Goal: Find specific page/section

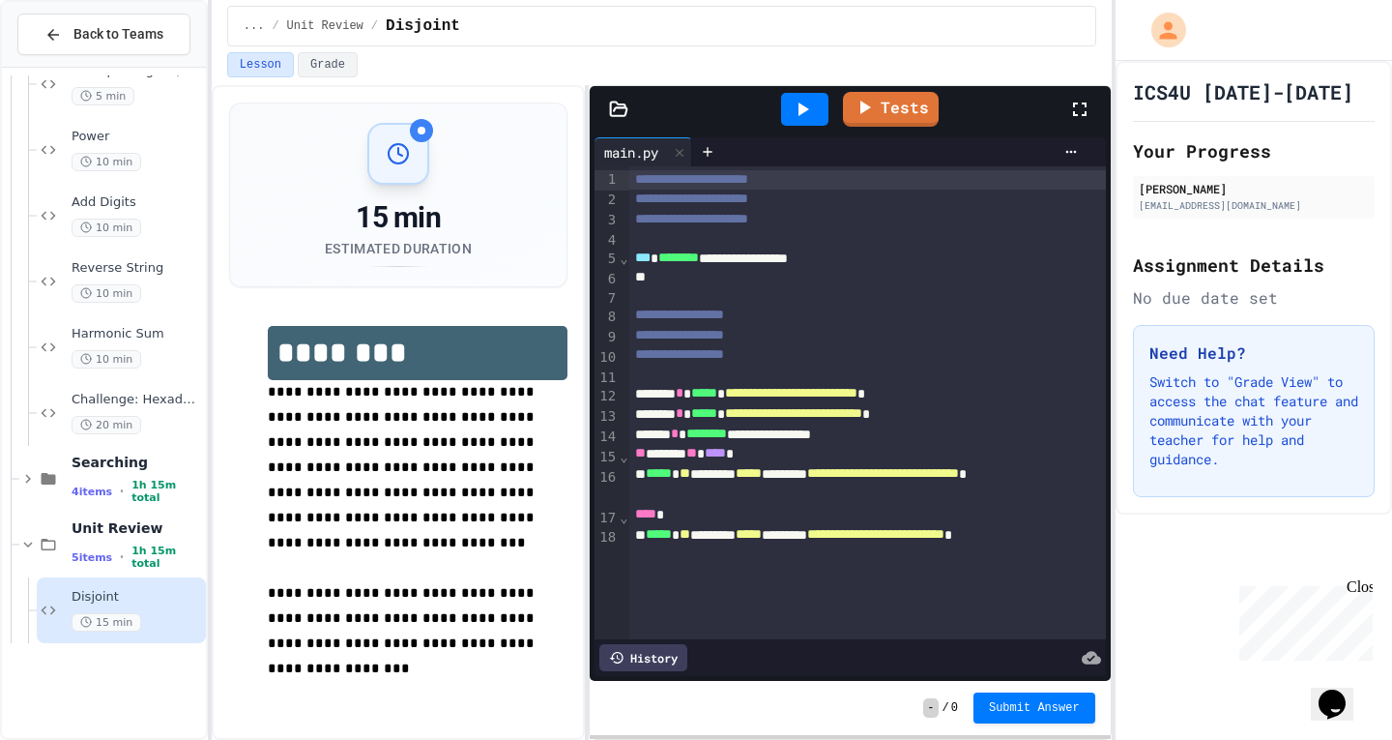
scroll to position [1670, 0]
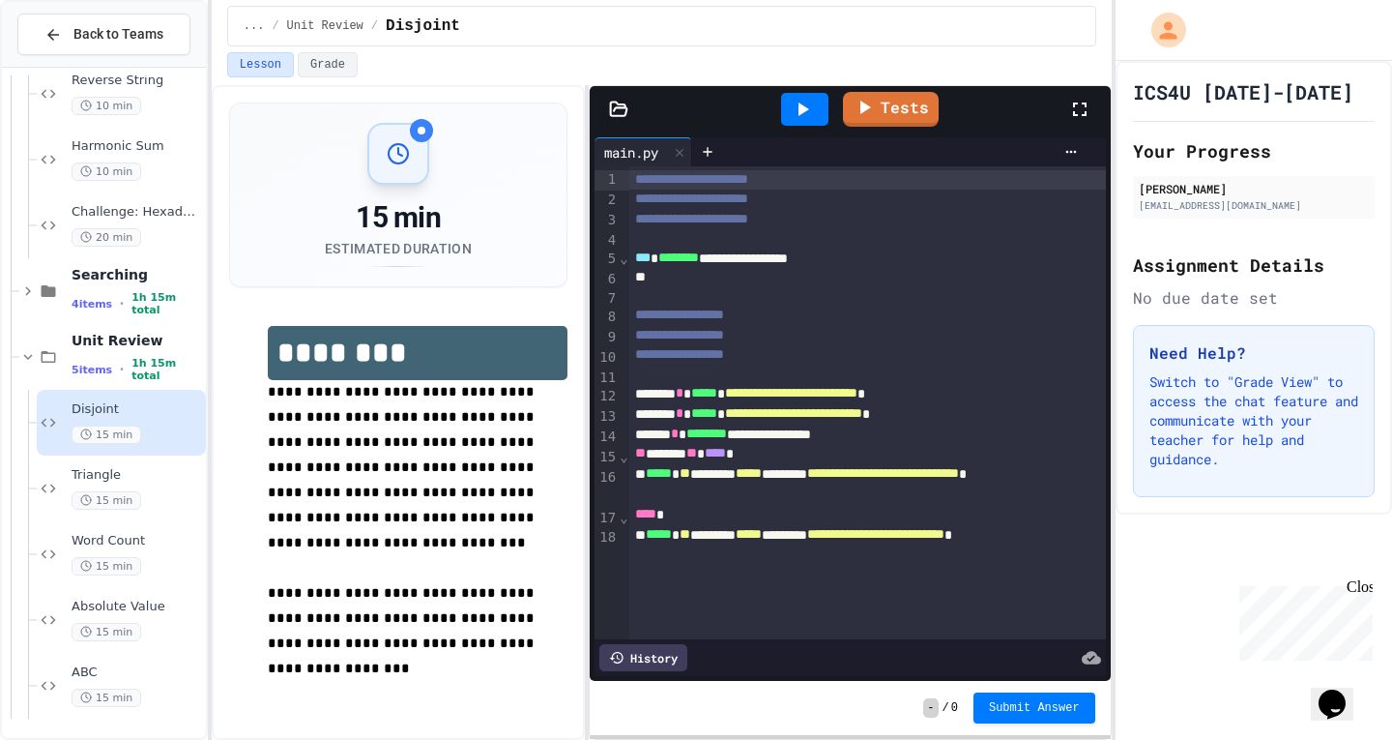
click at [65, 414] on div "Disjoint 15 min" at bounding box center [121, 423] width 169 height 66
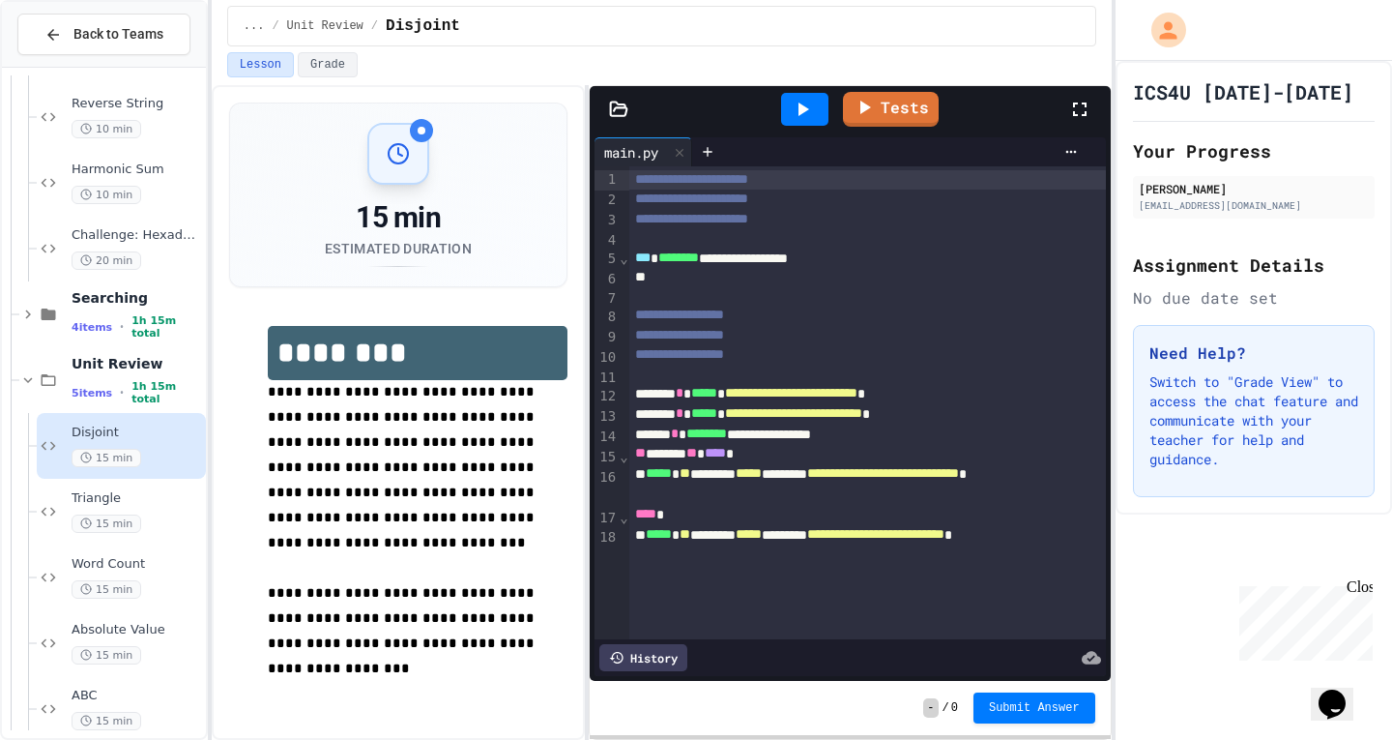
click at [120, 426] on span "Disjoint" at bounding box center [137, 432] width 131 height 16
click at [810, 111] on icon at bounding box center [802, 109] width 23 height 23
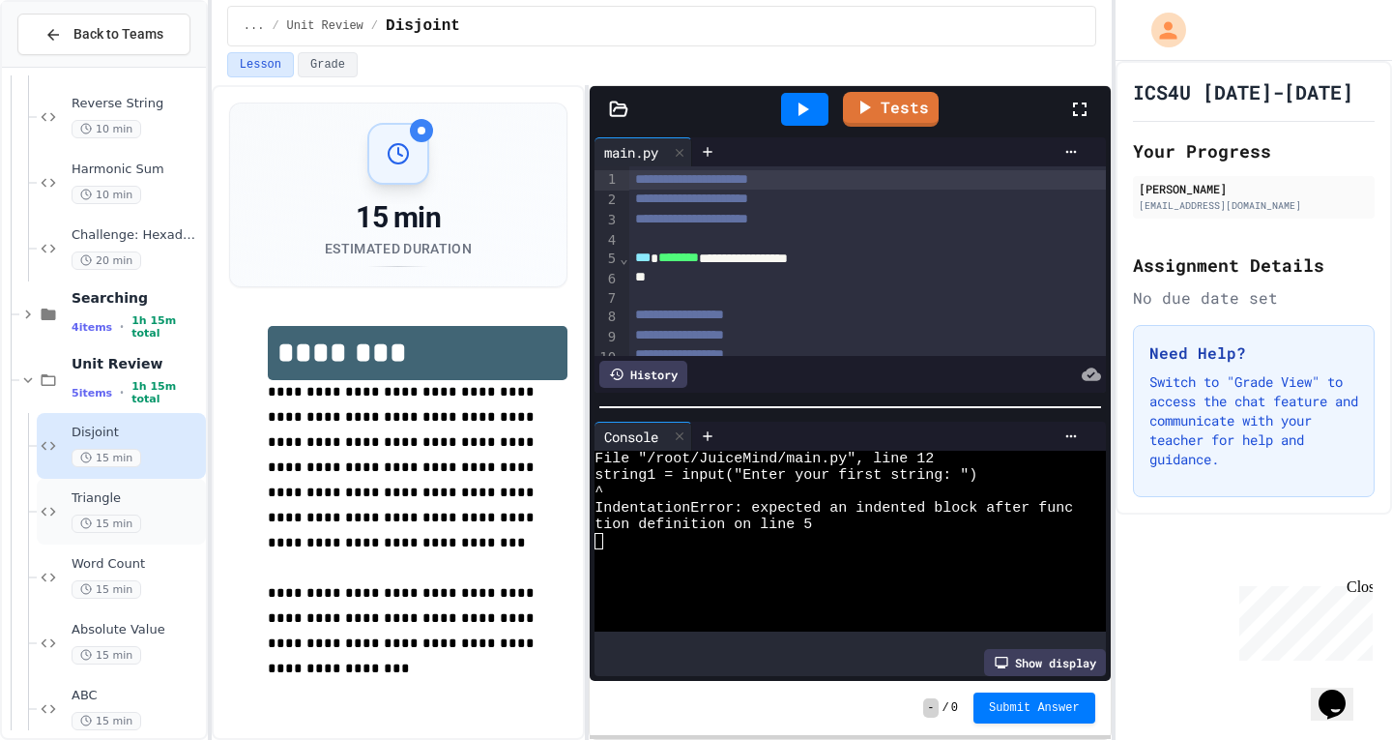
click at [148, 507] on div "Triangle 15 min" at bounding box center [137, 511] width 131 height 43
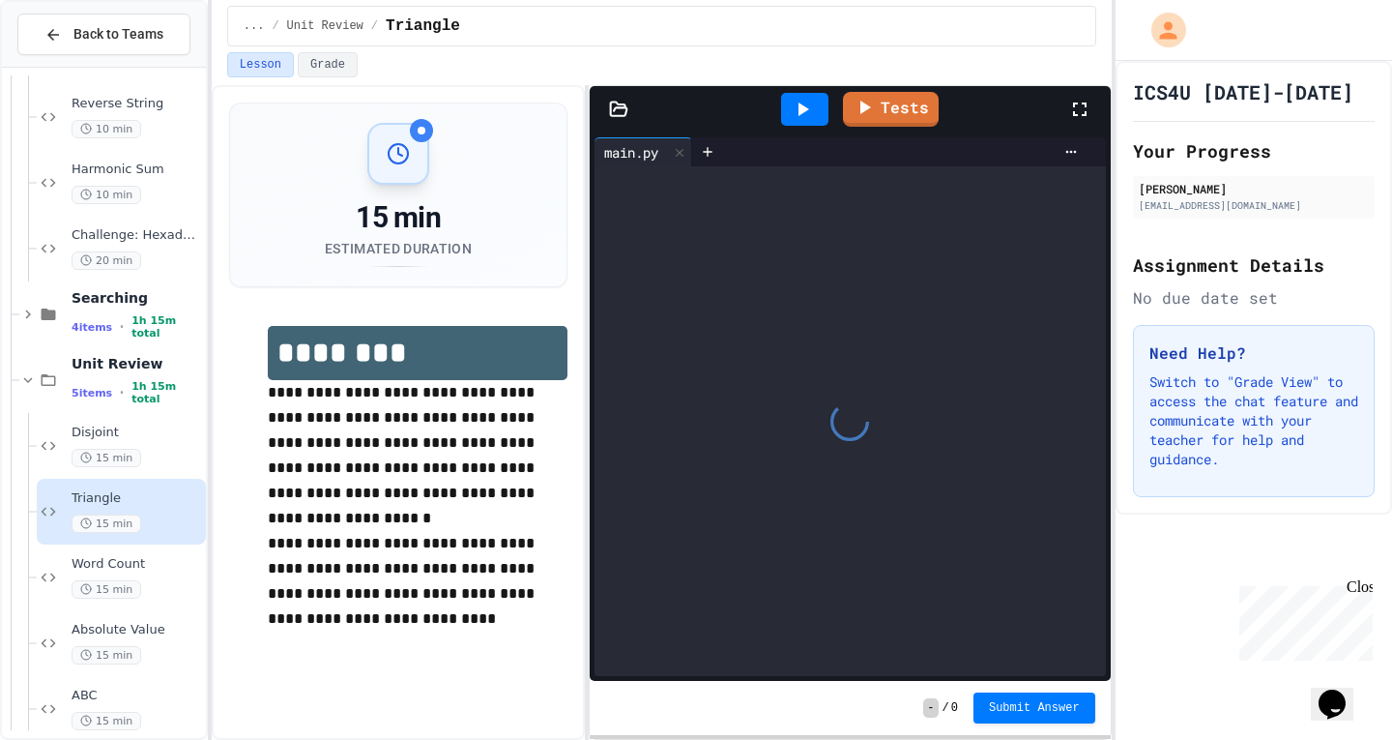
scroll to position [1670, 0]
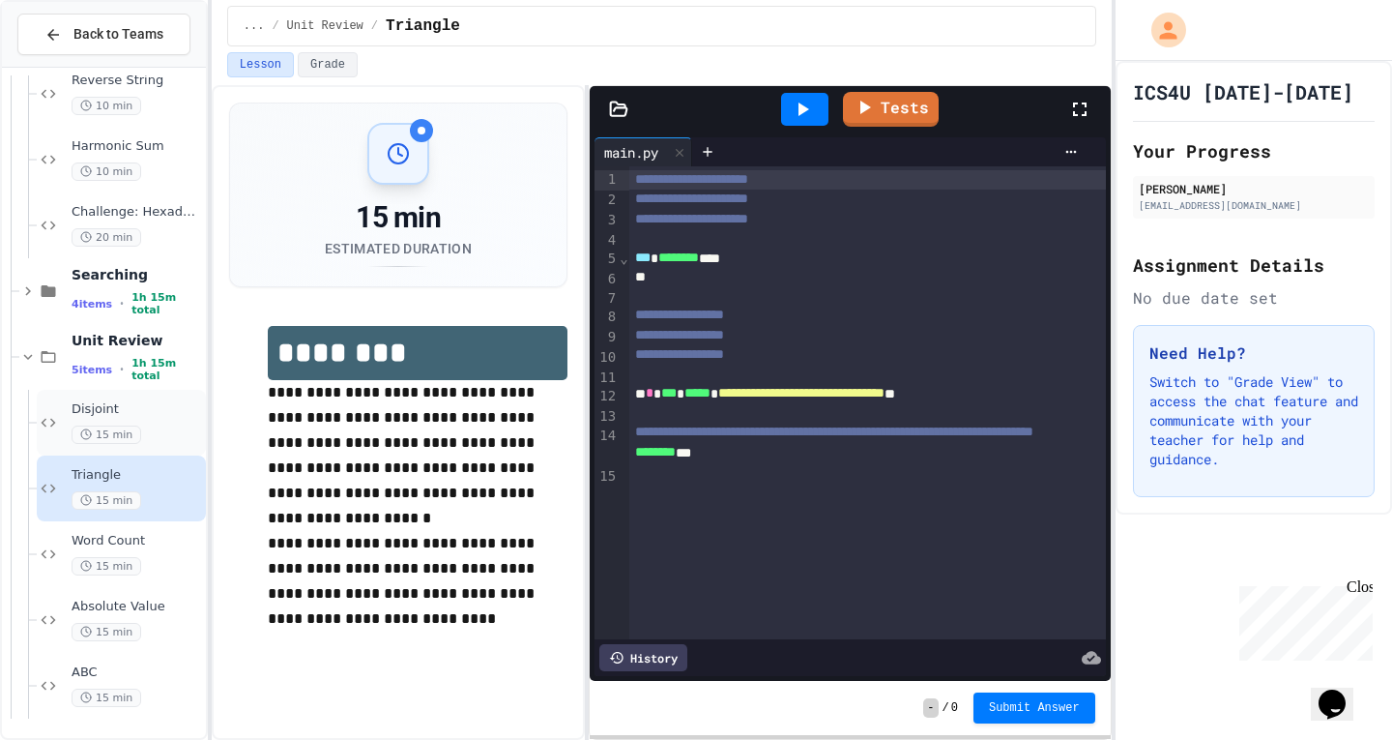
click at [151, 415] on span "Disjoint" at bounding box center [137, 409] width 131 height 16
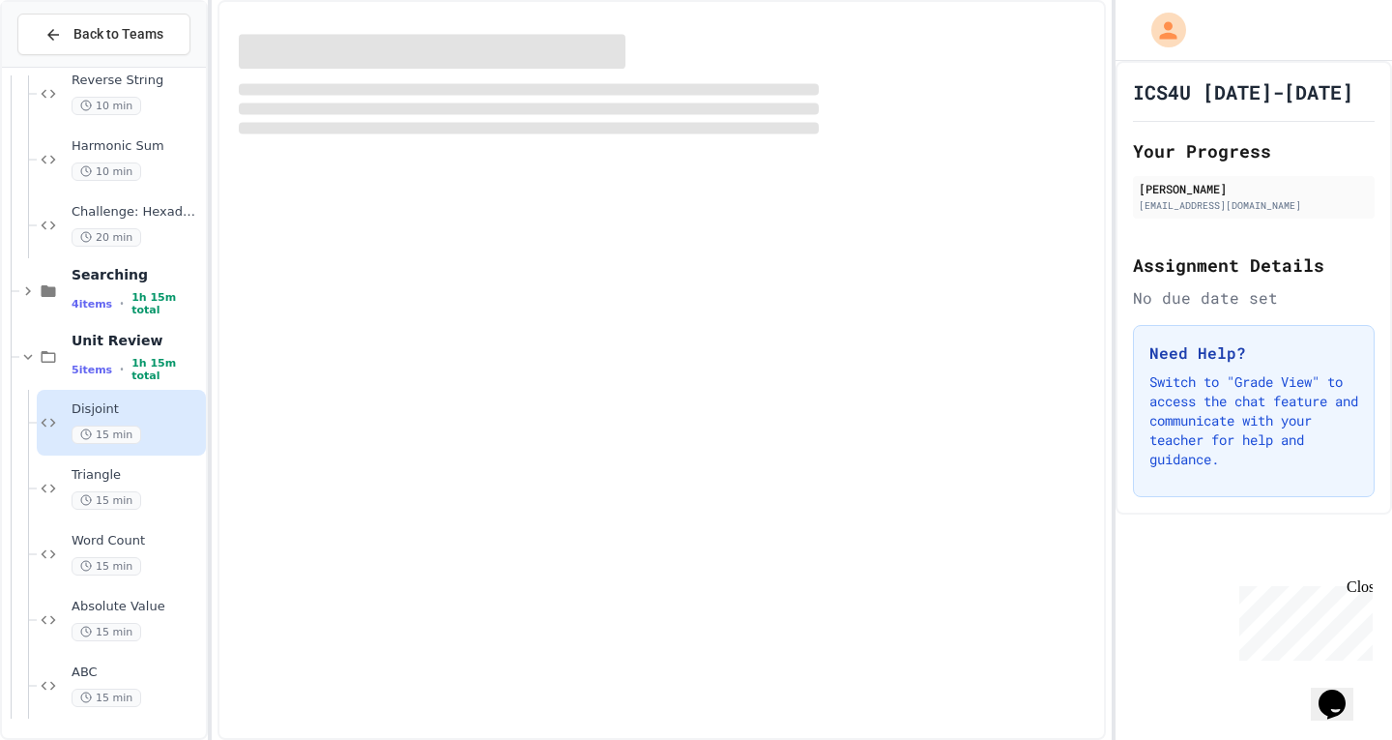
scroll to position [1647, 0]
